Goal: Task Accomplishment & Management: Manage account settings

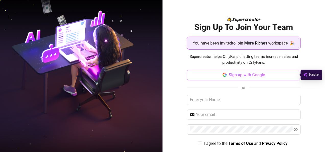
click at [264, 74] on button "Sign up with Google" at bounding box center [244, 75] width 114 height 10
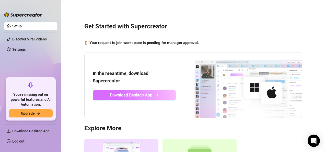
click at [145, 95] on span "Download Desktop App" at bounding box center [131, 95] width 42 height 6
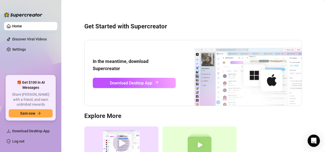
click at [117, 32] on div "Get Started with Supercreator In the meantime, download Supercreator Download D…" at bounding box center [193, 99] width 254 height 190
click at [26, 47] on link "Settings" at bounding box center [19, 49] width 14 height 4
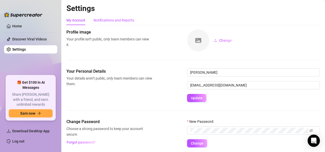
click at [120, 22] on div "Notifications and Reports" at bounding box center [114, 20] width 41 height 6
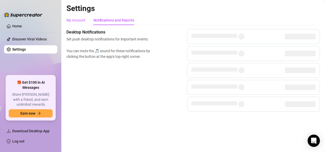
click at [81, 19] on div "My Account" at bounding box center [75, 20] width 19 height 6
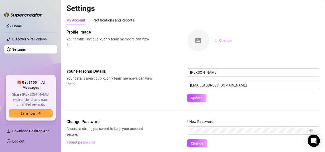
click at [225, 39] on span "Change" at bounding box center [225, 40] width 13 height 4
